Goal: Task Accomplishment & Management: Manage account settings

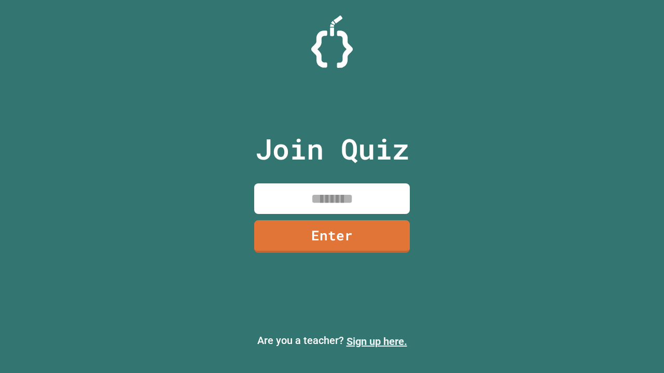
click at [376, 342] on link "Sign up here." at bounding box center [376, 341] width 61 height 12
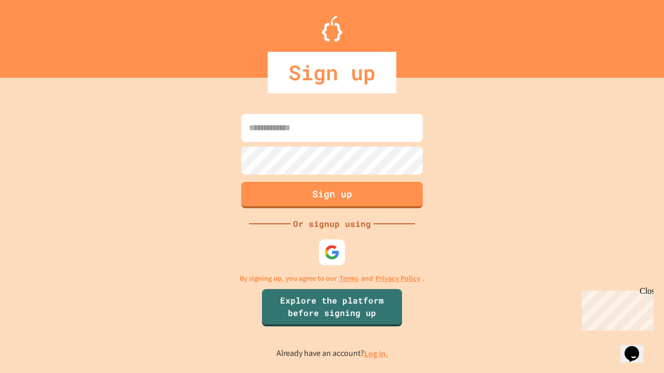
click at [376, 354] on link "Log in." at bounding box center [376, 353] width 24 height 11
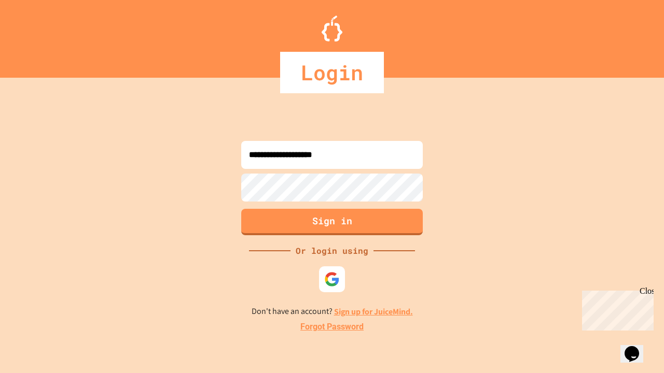
type input "**********"
